Goal: Find contact information: Find contact information

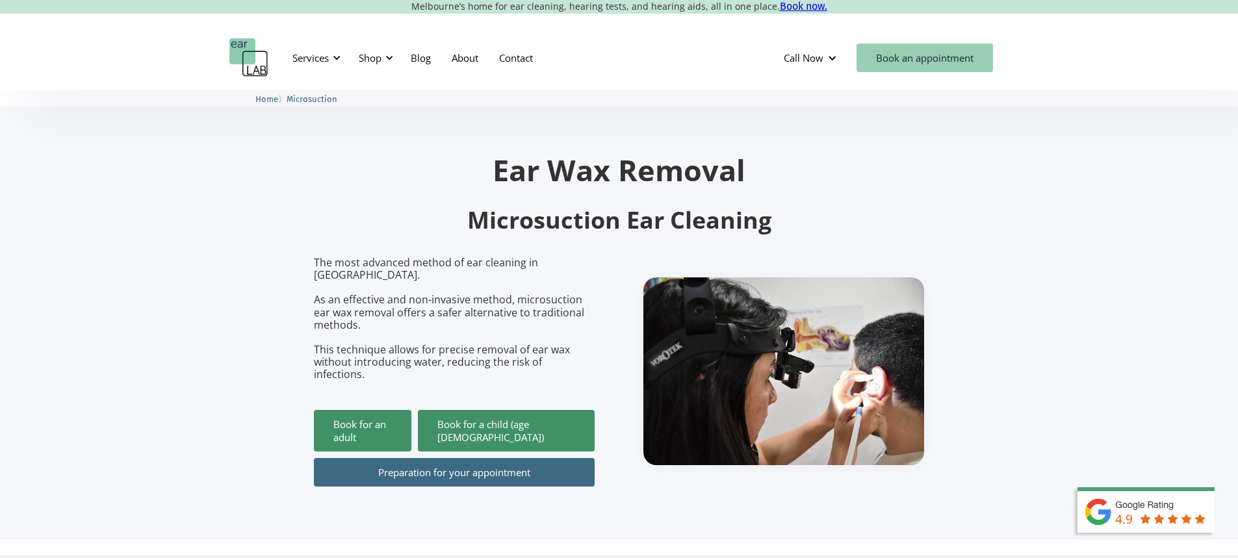
click at [935, 56] on link "Book an appointment" at bounding box center [924, 58] width 136 height 29
click at [510, 62] on link "Contact" at bounding box center [516, 58] width 55 height 38
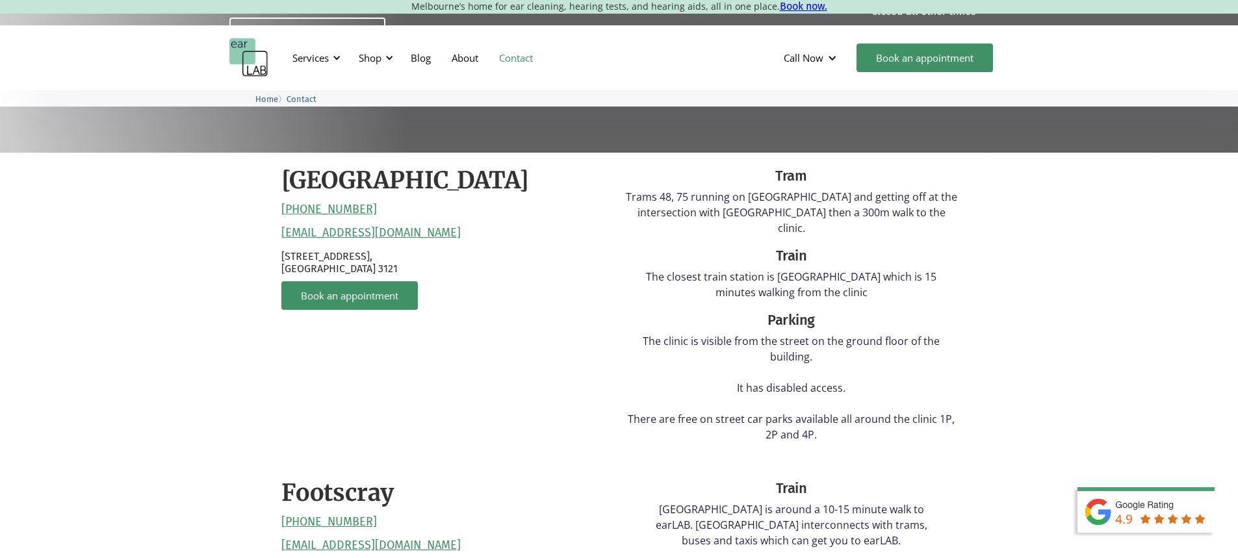
scroll to position [260, 0]
